Goal: Book appointment/travel/reservation

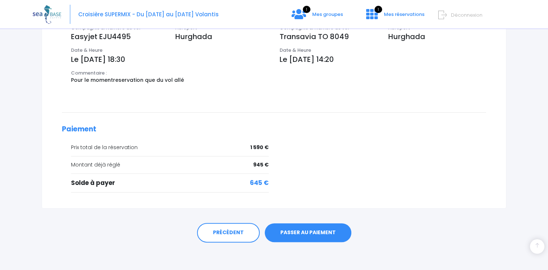
scroll to position [257, 0]
click at [303, 231] on link "PASSER AU PAIEMENT" at bounding box center [308, 232] width 87 height 19
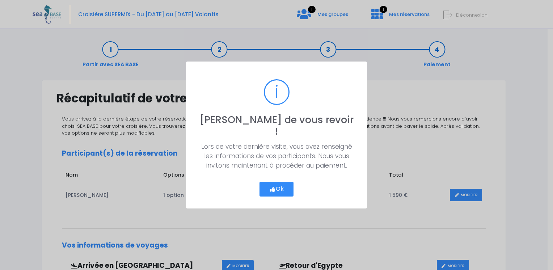
click at [284, 182] on button "Ok" at bounding box center [277, 189] width 34 height 15
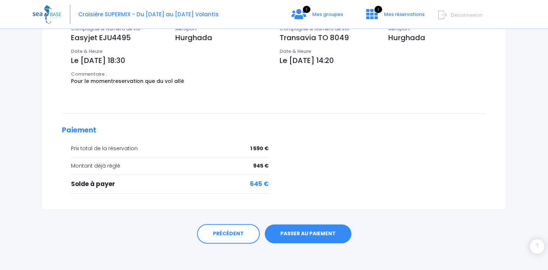
scroll to position [257, 0]
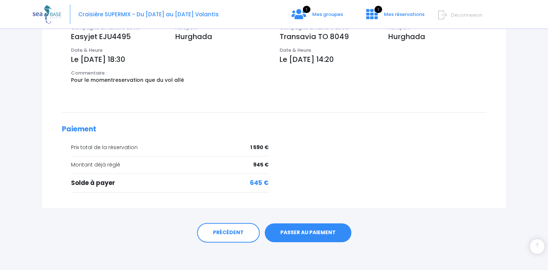
click at [296, 229] on link "PASSER AU PAIEMENT" at bounding box center [308, 232] width 87 height 19
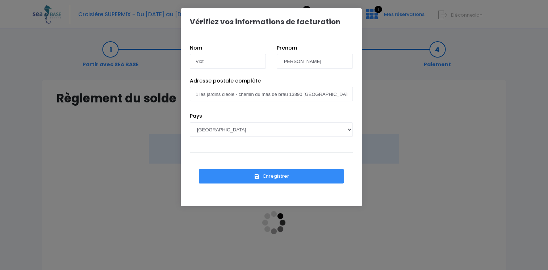
click at [275, 174] on button "Enregistrer" at bounding box center [271, 176] width 145 height 14
click at [272, 176] on button "Enregistrer" at bounding box center [271, 176] width 145 height 14
click at [272, 175] on button "Enregistrer" at bounding box center [271, 176] width 145 height 14
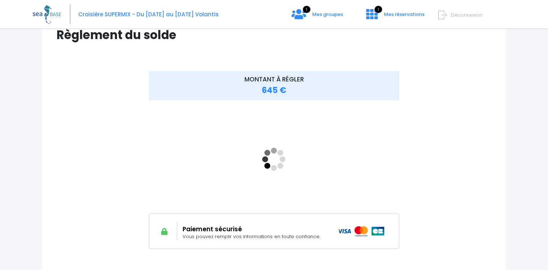
scroll to position [54, 0]
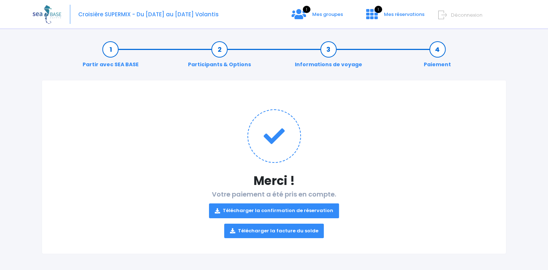
click at [250, 210] on link "Télécharger la confirmation de réservation" at bounding box center [274, 210] width 130 height 14
click at [235, 231] on icon at bounding box center [232, 231] width 5 height 0
